Goal: Transaction & Acquisition: Purchase product/service

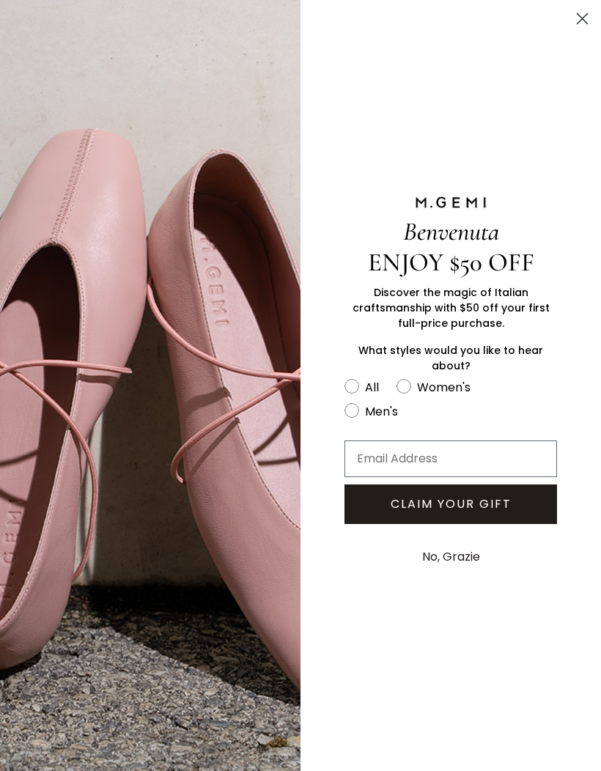
click at [593, 23] on circle "Close dialog" at bounding box center [582, 19] width 24 height 24
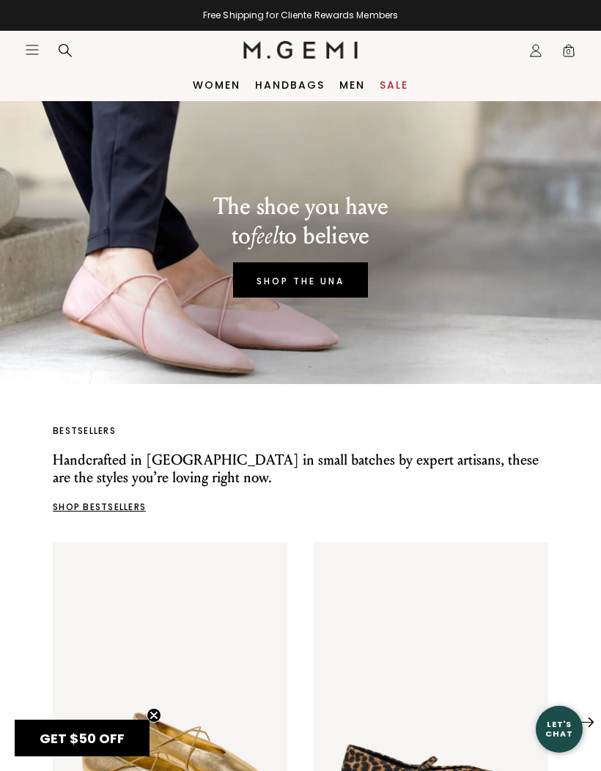
click at [211, 91] on link "Women" at bounding box center [217, 85] width 48 height 12
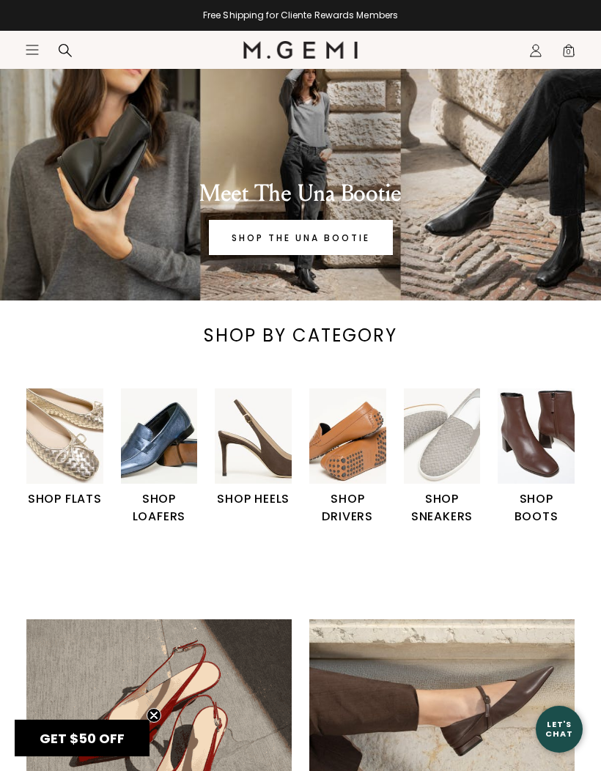
scroll to position [53, 0]
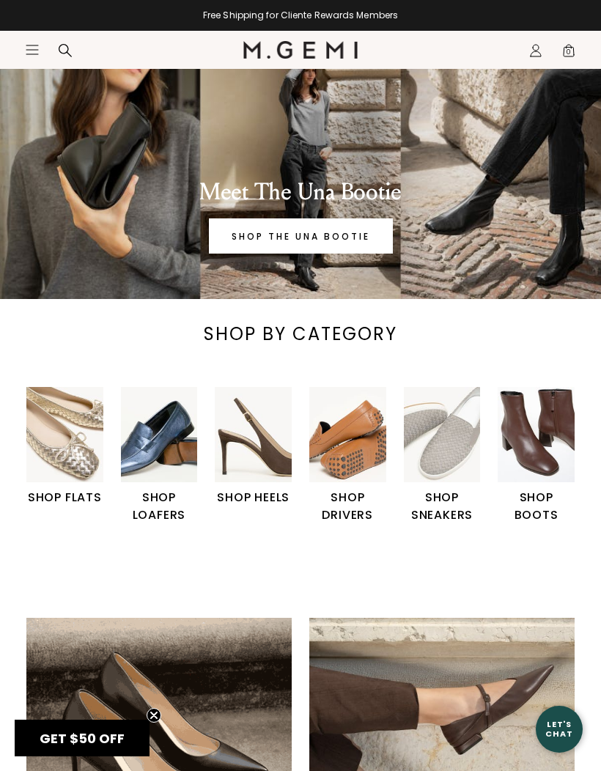
click at [548, 481] on img "6 / 6" at bounding box center [536, 435] width 77 height 96
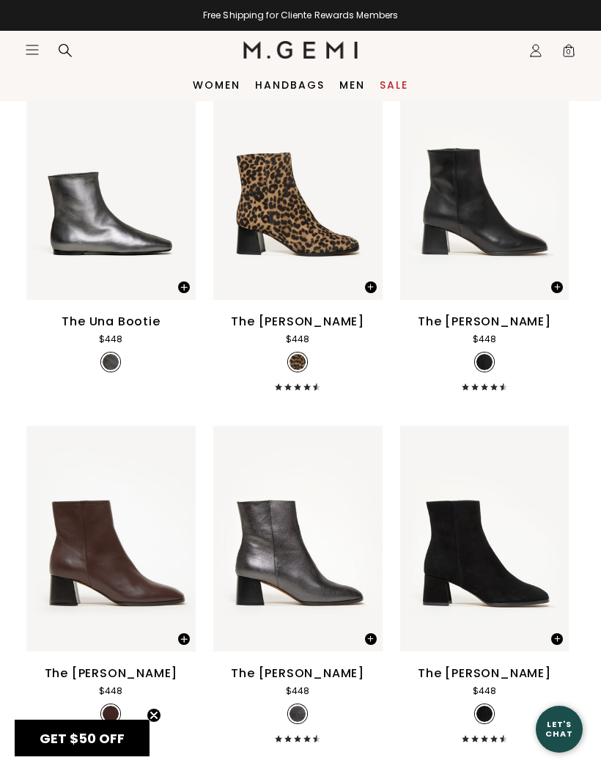
scroll to position [520, 0]
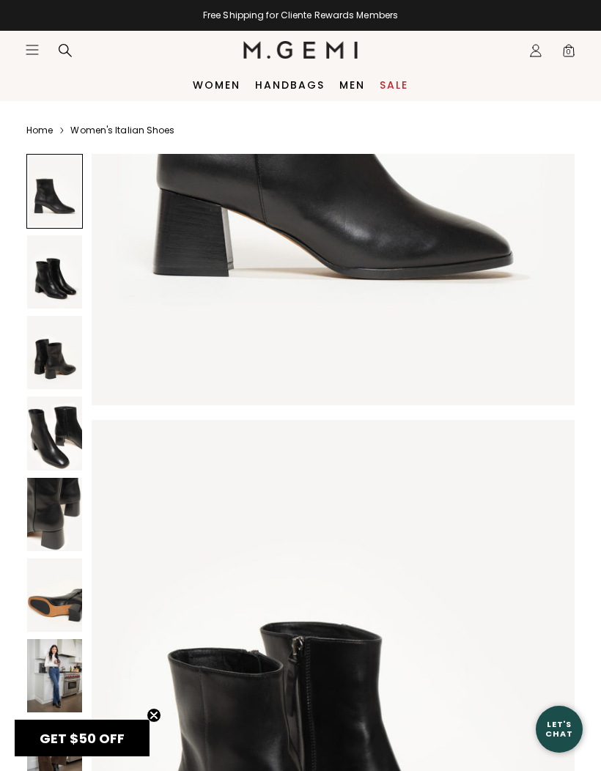
scroll to position [431, 0]
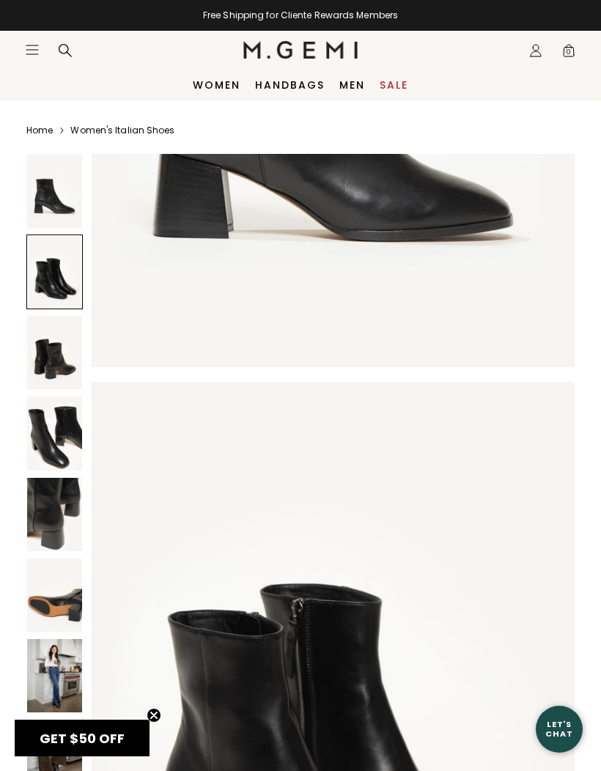
click at [62, 693] on img at bounding box center [54, 675] width 55 height 73
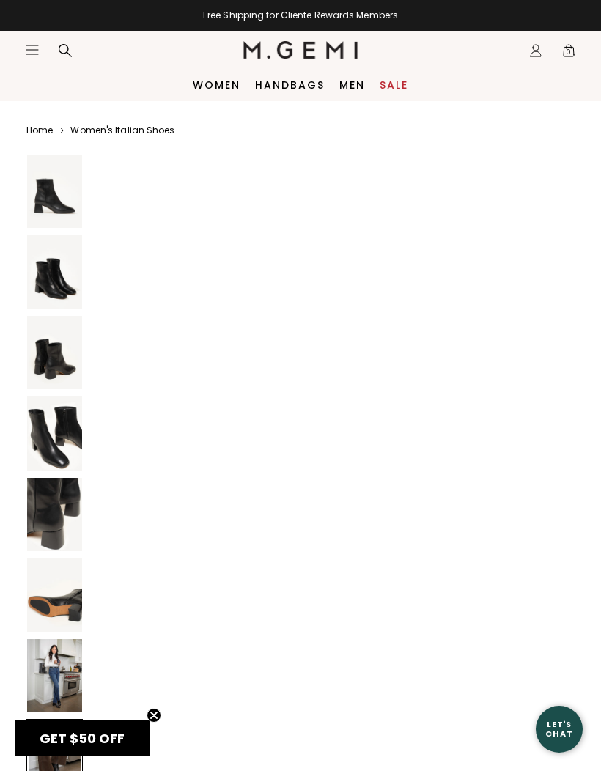
scroll to position [4626, 0]
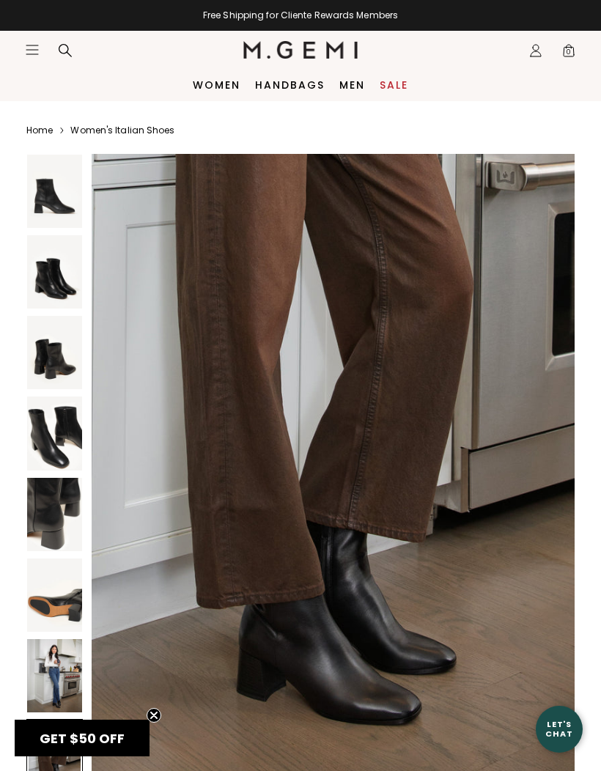
click at [46, 515] on img at bounding box center [54, 514] width 55 height 73
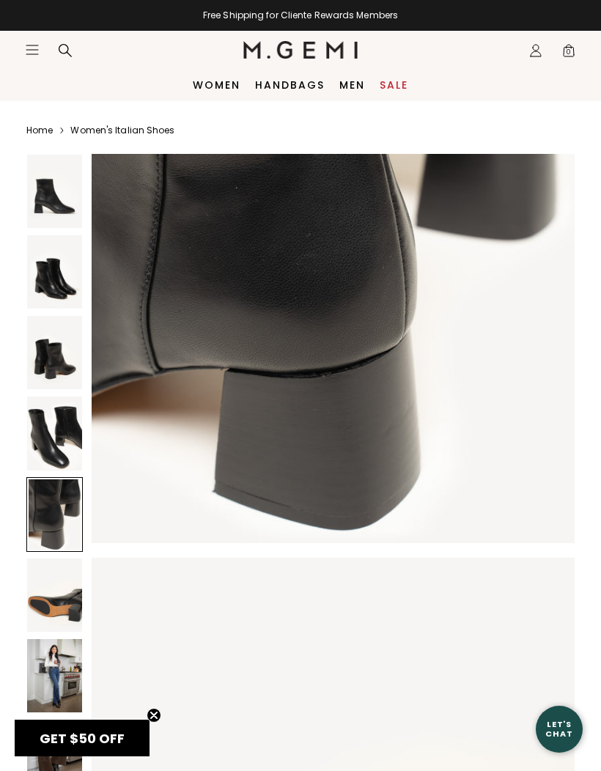
scroll to position [2635, 0]
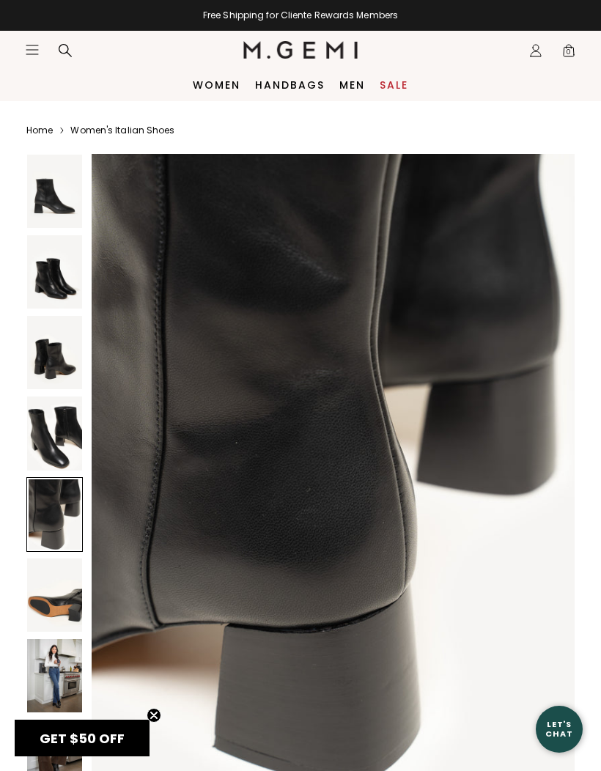
click at [59, 448] on img at bounding box center [54, 433] width 55 height 73
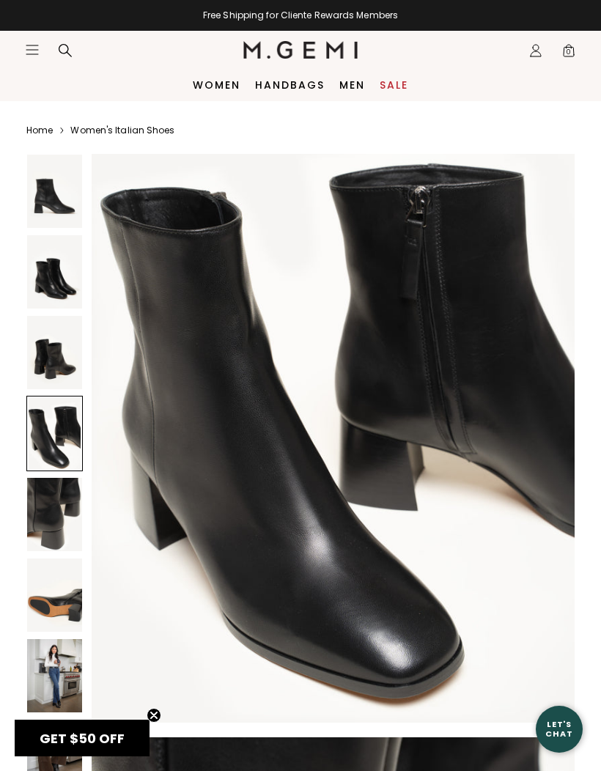
scroll to position [1977, 0]
